Goal: Task Accomplishment & Management: Use online tool/utility

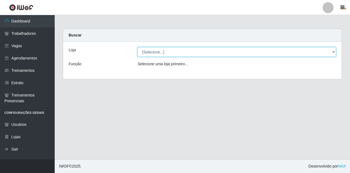
click at [143, 53] on select "[Selecione...] Super Show Jardins - [GEOGRAPHIC_DATA]" at bounding box center [237, 52] width 199 height 10
select select "263"
click at [138, 47] on select "[Selecione...] Super Show Jardins - [GEOGRAPHIC_DATA]" at bounding box center [237, 52] width 199 height 10
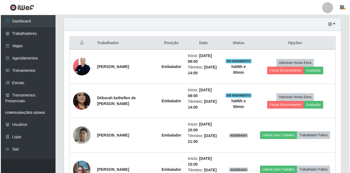
scroll to position [192, 0]
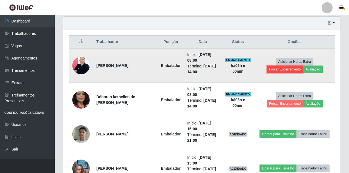
click at [292, 70] on button "Forçar Encerramento" at bounding box center [285, 69] width 37 height 8
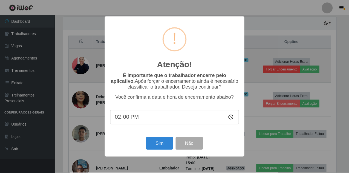
scroll to position [114, 275]
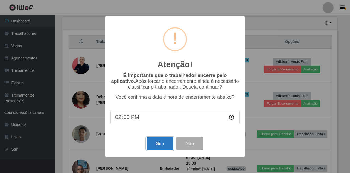
click at [163, 146] on button "Sim" at bounding box center [160, 143] width 27 height 13
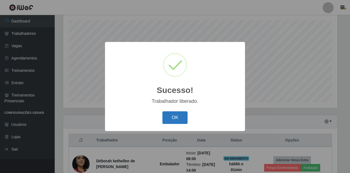
click at [175, 120] on button "OK" at bounding box center [175, 117] width 25 height 13
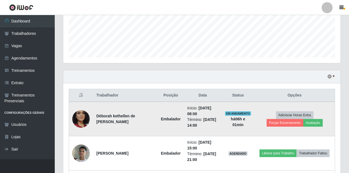
scroll to position [148, 0]
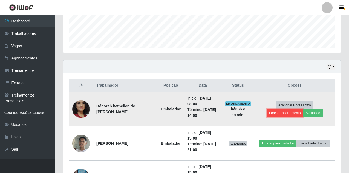
click at [286, 115] on button "Forçar Encerramento" at bounding box center [285, 113] width 37 height 8
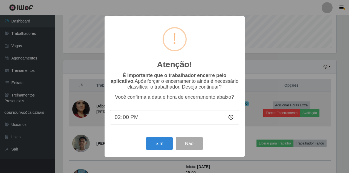
scroll to position [114, 275]
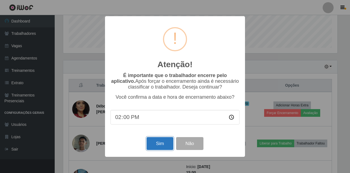
click at [166, 146] on button "Sim" at bounding box center [160, 143] width 27 height 13
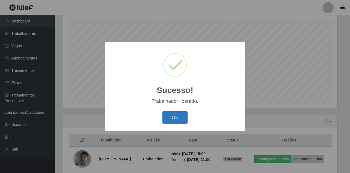
click at [166, 117] on button "OK" at bounding box center [175, 117] width 25 height 13
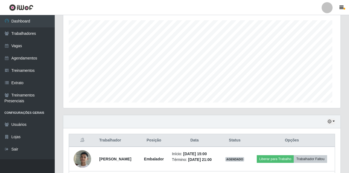
scroll to position [114, 277]
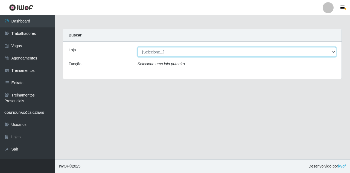
click at [155, 53] on select "[Selecione...] Super Show Jardins - [GEOGRAPHIC_DATA]" at bounding box center [237, 52] width 199 height 10
select select "263"
click at [138, 47] on select "[Selecione...] Super Show Jardins - [GEOGRAPHIC_DATA]" at bounding box center [237, 52] width 199 height 10
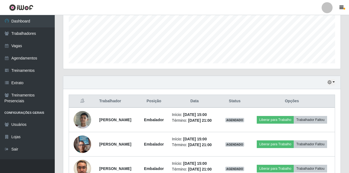
scroll to position [164, 0]
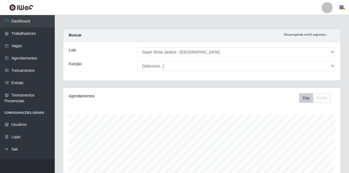
select select "263"
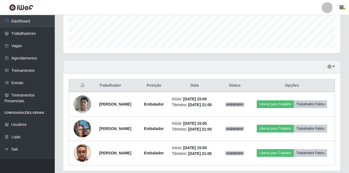
scroll to position [175, 0]
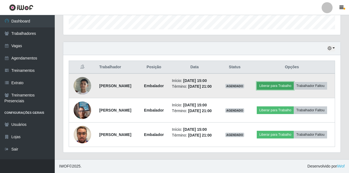
click at [293, 82] on button "Liberar para Trabalho" at bounding box center [275, 86] width 37 height 8
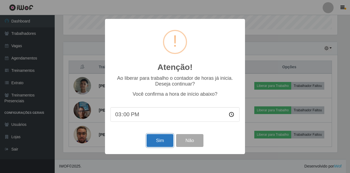
click at [155, 143] on button "Sim" at bounding box center [160, 140] width 27 height 13
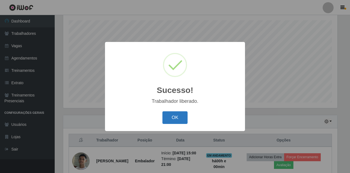
click at [174, 117] on button "OK" at bounding box center [175, 117] width 25 height 13
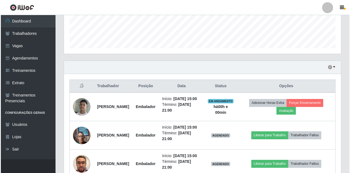
scroll to position [148, 0]
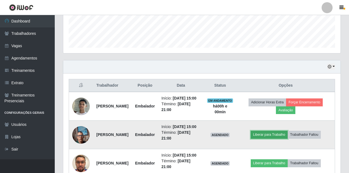
click at [288, 138] on button "Liberar para Trabalho" at bounding box center [269, 135] width 37 height 8
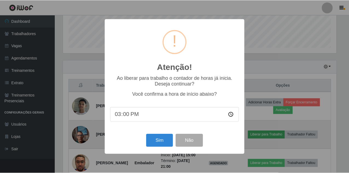
scroll to position [114, 275]
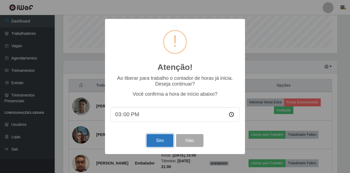
click at [164, 139] on button "Sim" at bounding box center [160, 140] width 27 height 13
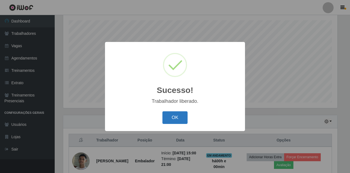
click at [171, 122] on button "OK" at bounding box center [175, 117] width 25 height 13
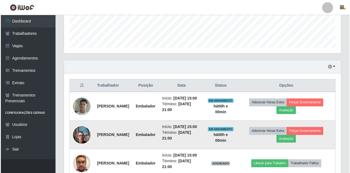
scroll to position [196, 0]
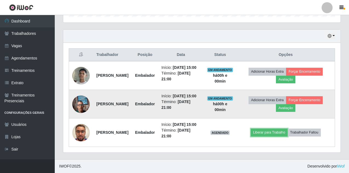
click at [266, 132] on button "Liberar para Trabalho" at bounding box center [269, 132] width 37 height 8
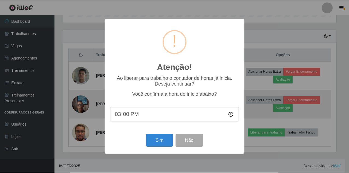
scroll to position [114, 275]
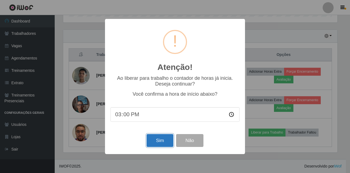
click at [169, 145] on button "Sim" at bounding box center [160, 140] width 27 height 13
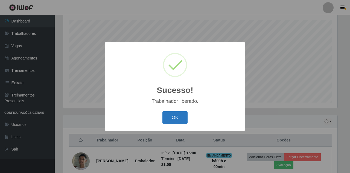
click at [170, 122] on button "OK" at bounding box center [175, 117] width 25 height 13
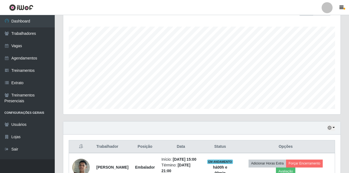
scroll to position [0, 0]
